Goal: Information Seeking & Learning: Learn about a topic

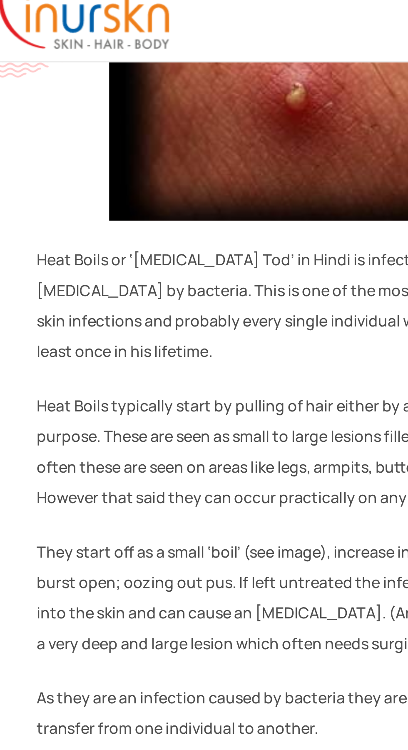
scroll to position [343, 0]
